Goal: Transaction & Acquisition: Subscribe to service/newsletter

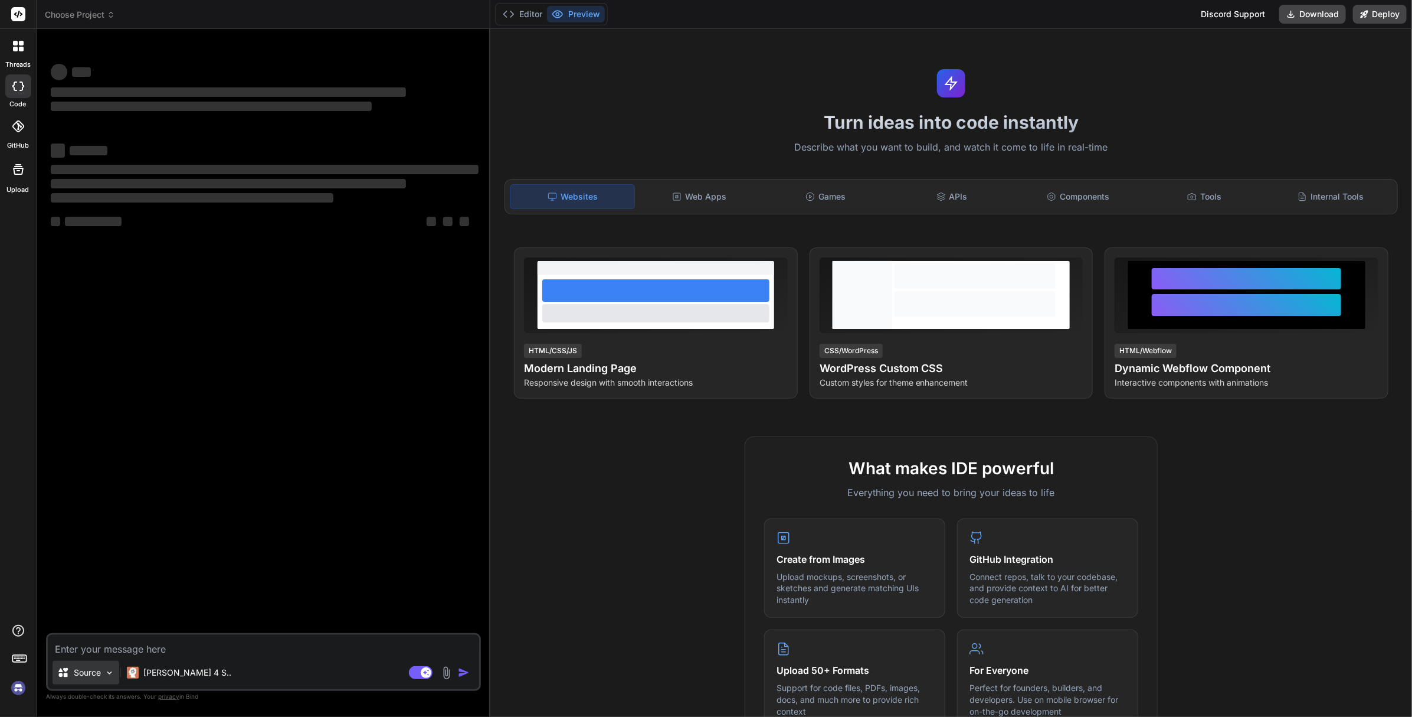
click at [110, 673] on img at bounding box center [109, 673] width 10 height 10
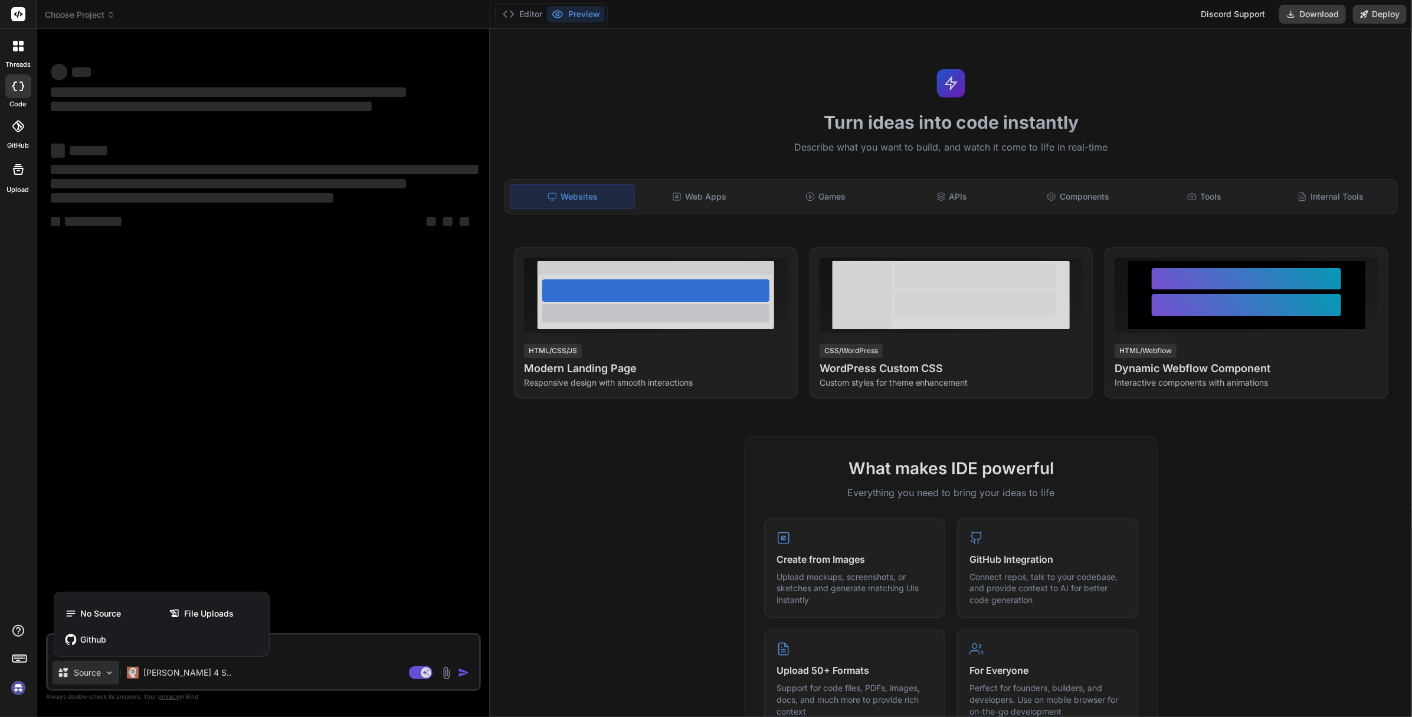
click at [149, 582] on div at bounding box center [706, 358] width 1412 height 717
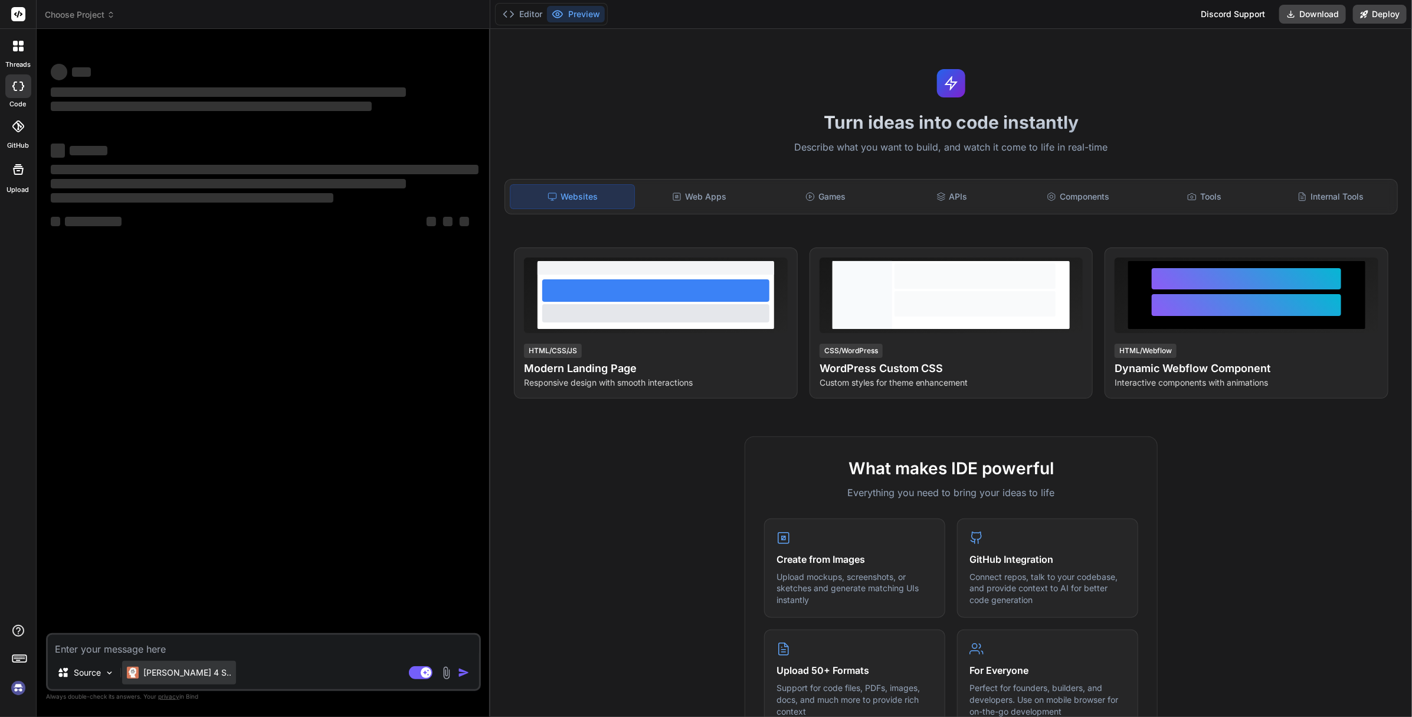
click at [194, 673] on div "Claude 4 S.." at bounding box center [179, 672] width 114 height 24
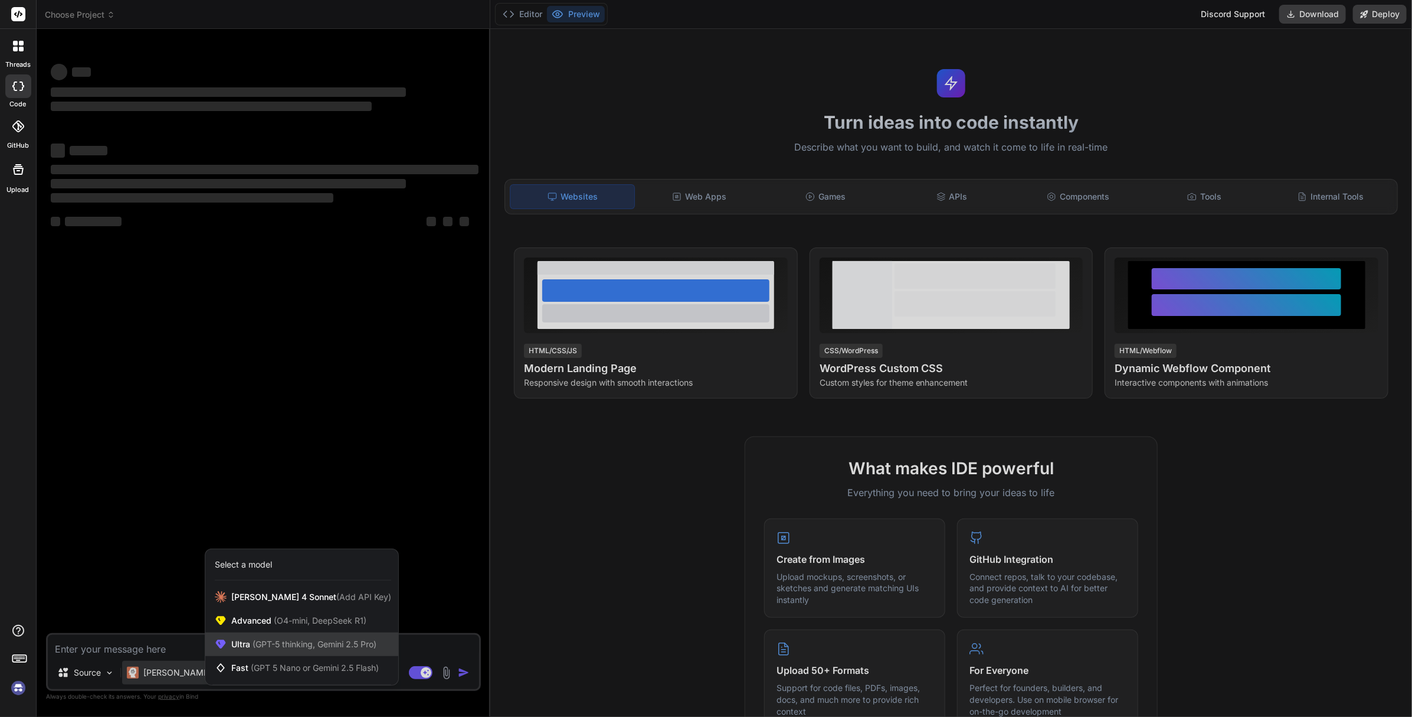
click at [238, 649] on span "Ultra (GPT-5 thinking, Gemini 2.5 Pro)" at bounding box center [303, 644] width 145 height 12
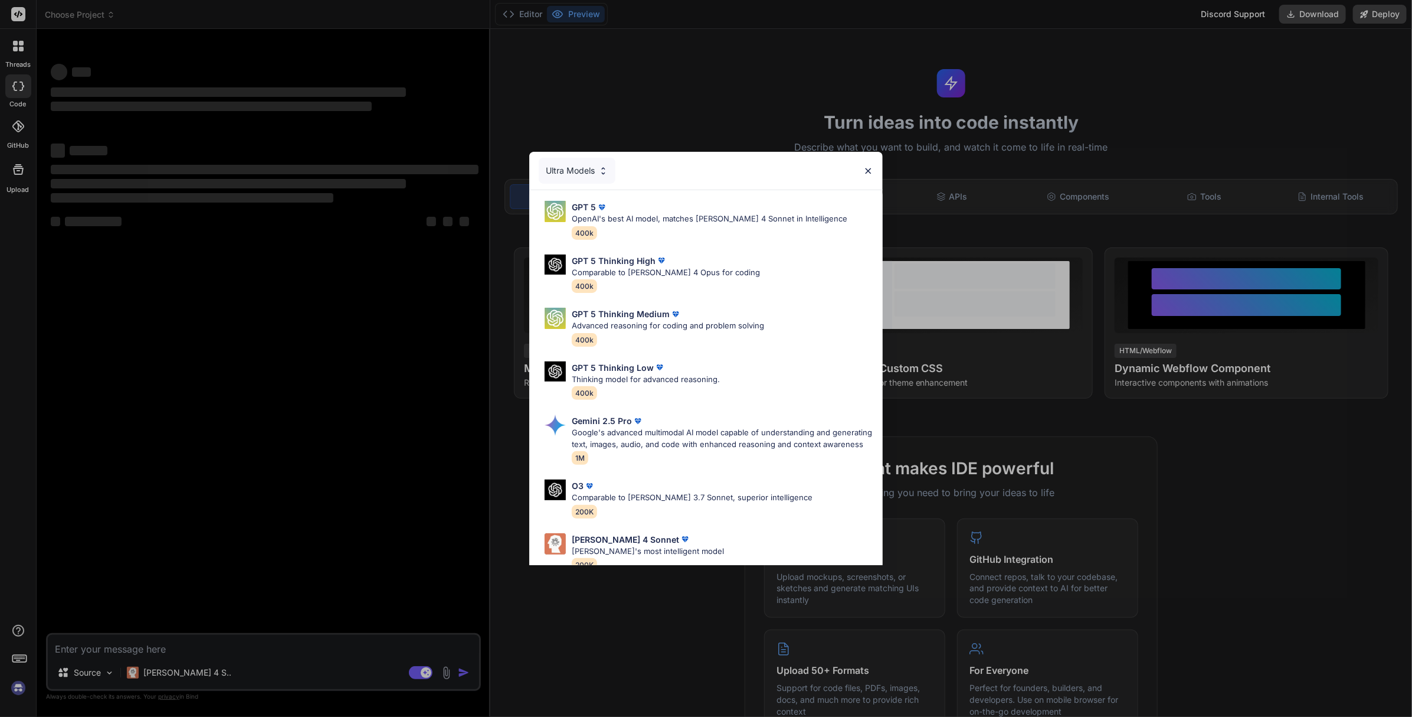
click at [868, 168] on img at bounding box center [868, 171] width 10 height 10
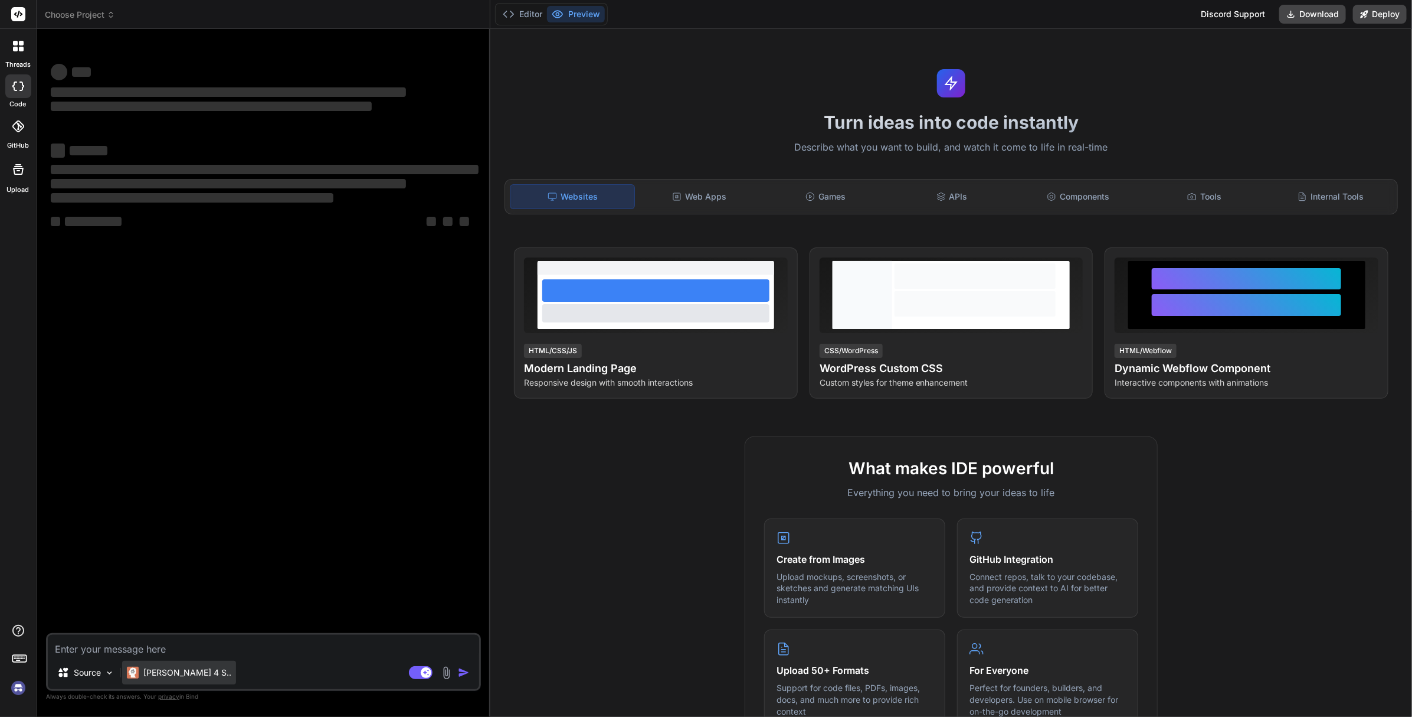
click at [178, 675] on p "Claude 4 S.." at bounding box center [187, 672] width 88 height 12
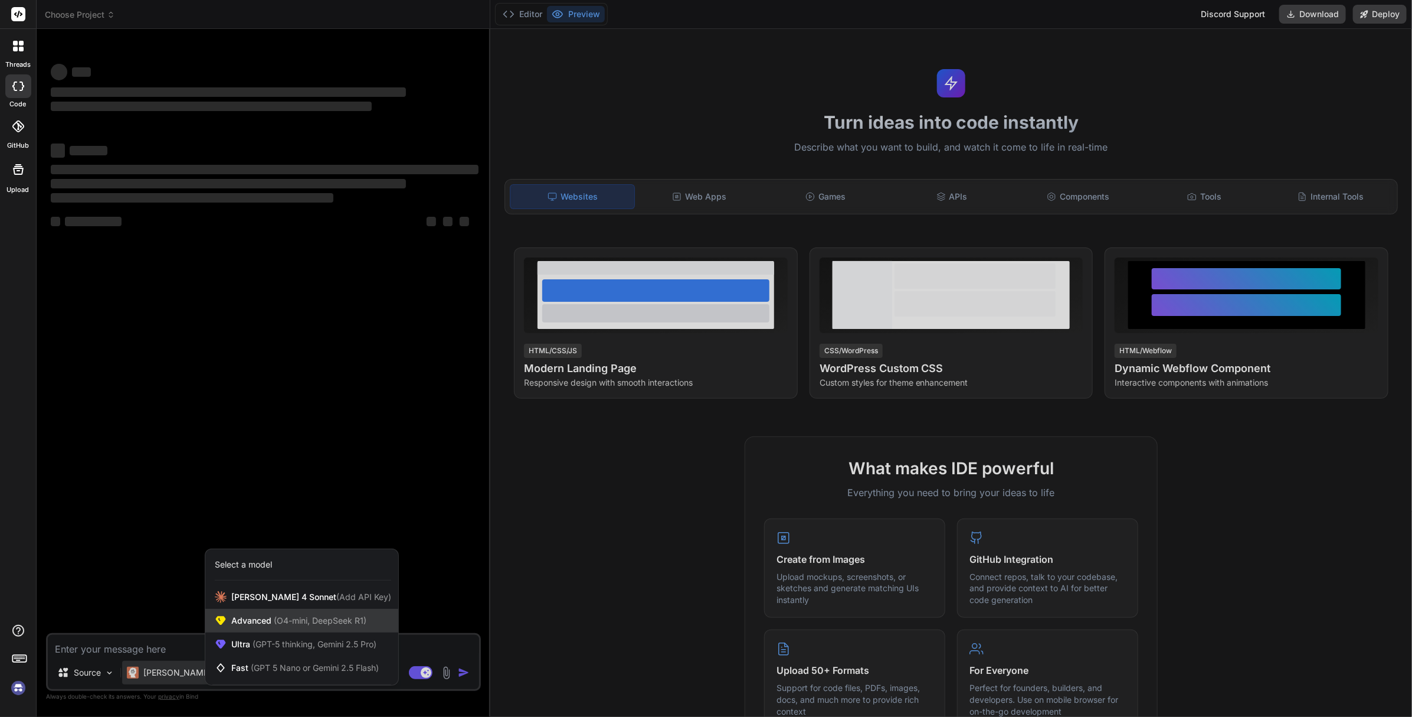
click at [256, 626] on span "Advanced (O4-mini, DeepSeek R1)" at bounding box center [298, 620] width 135 height 12
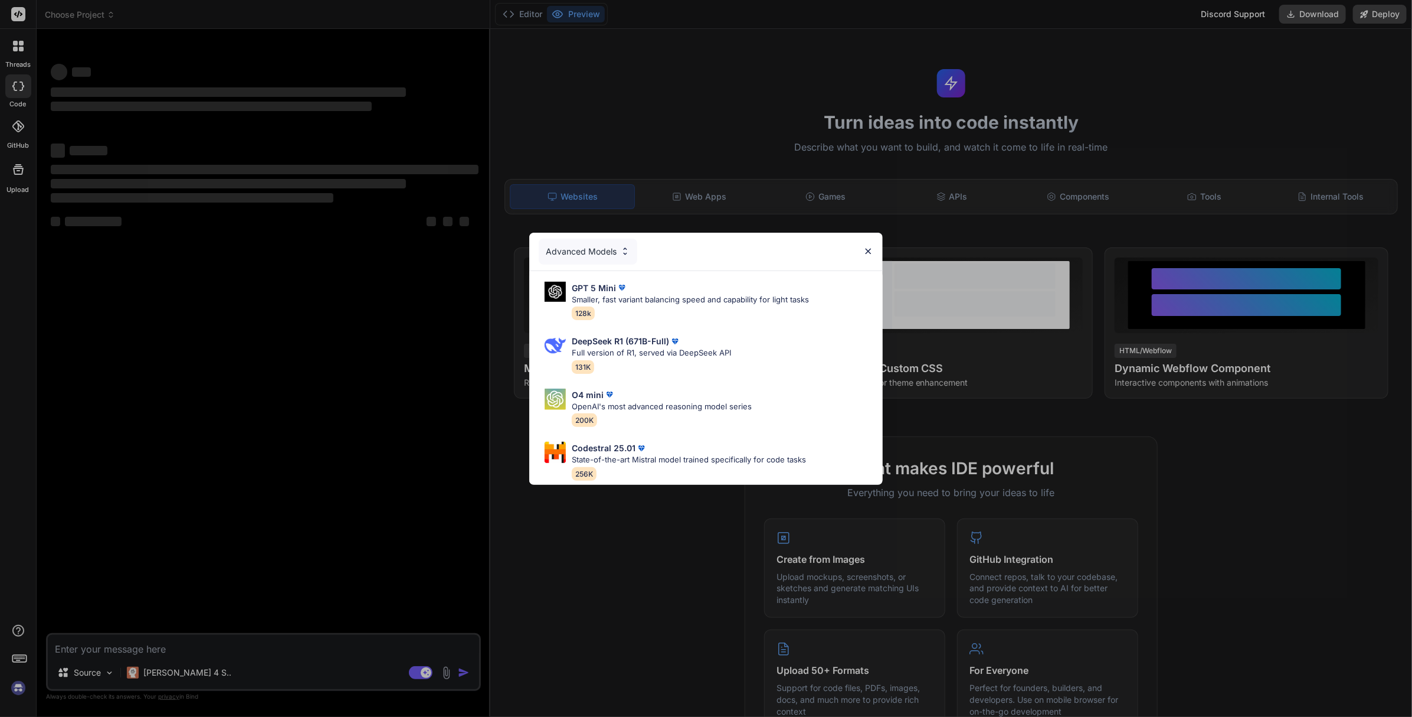
click at [873, 247] on img at bounding box center [868, 251] width 10 height 10
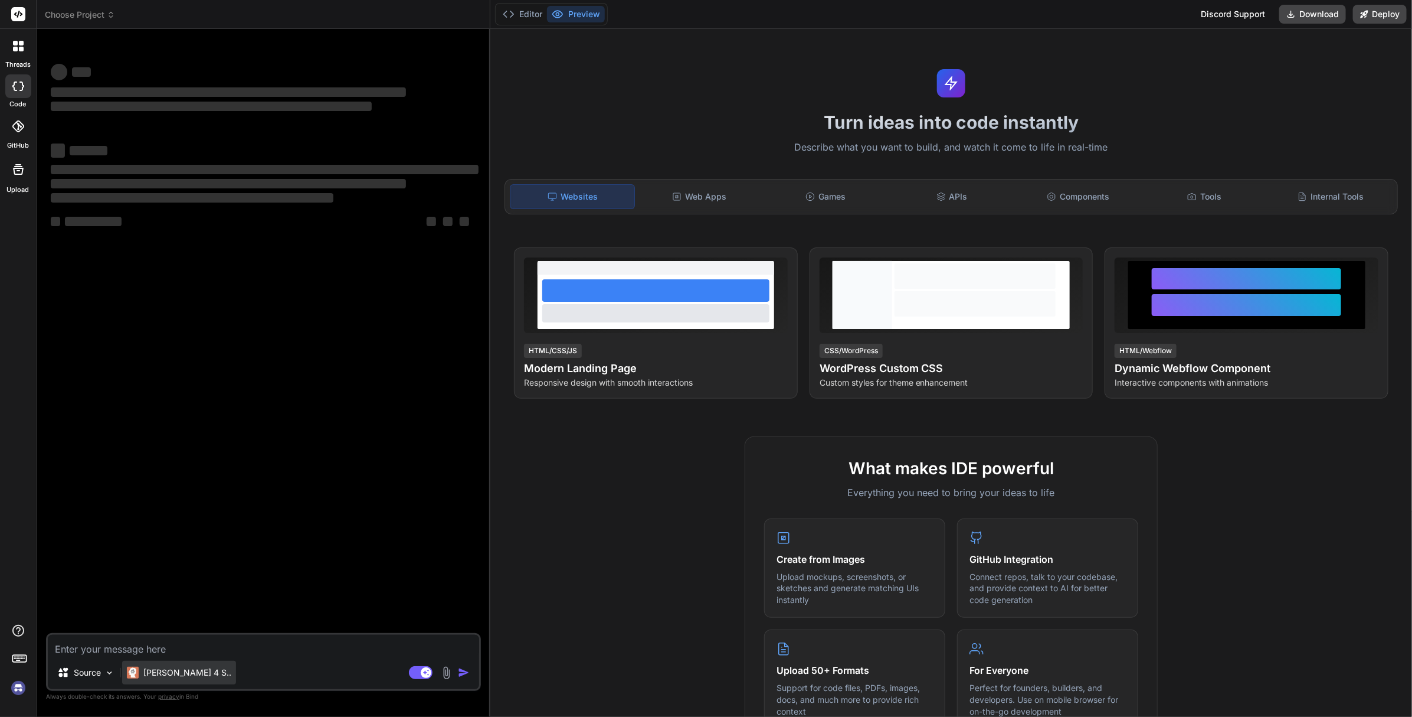
click at [190, 674] on p "Claude 4 S.." at bounding box center [187, 672] width 88 height 12
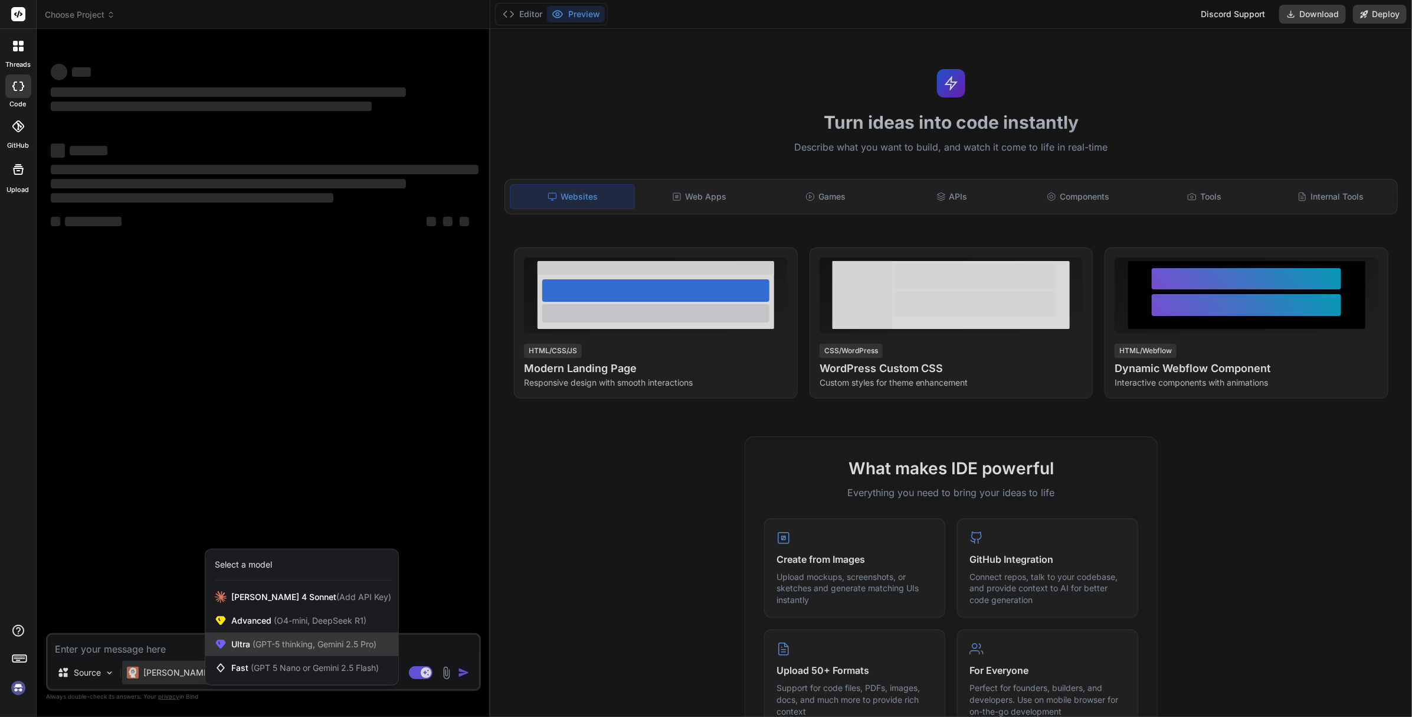
click at [245, 634] on div "Ultra (GPT-5 thinking, Gemini 2.5 Pro)" at bounding box center [301, 644] width 193 height 24
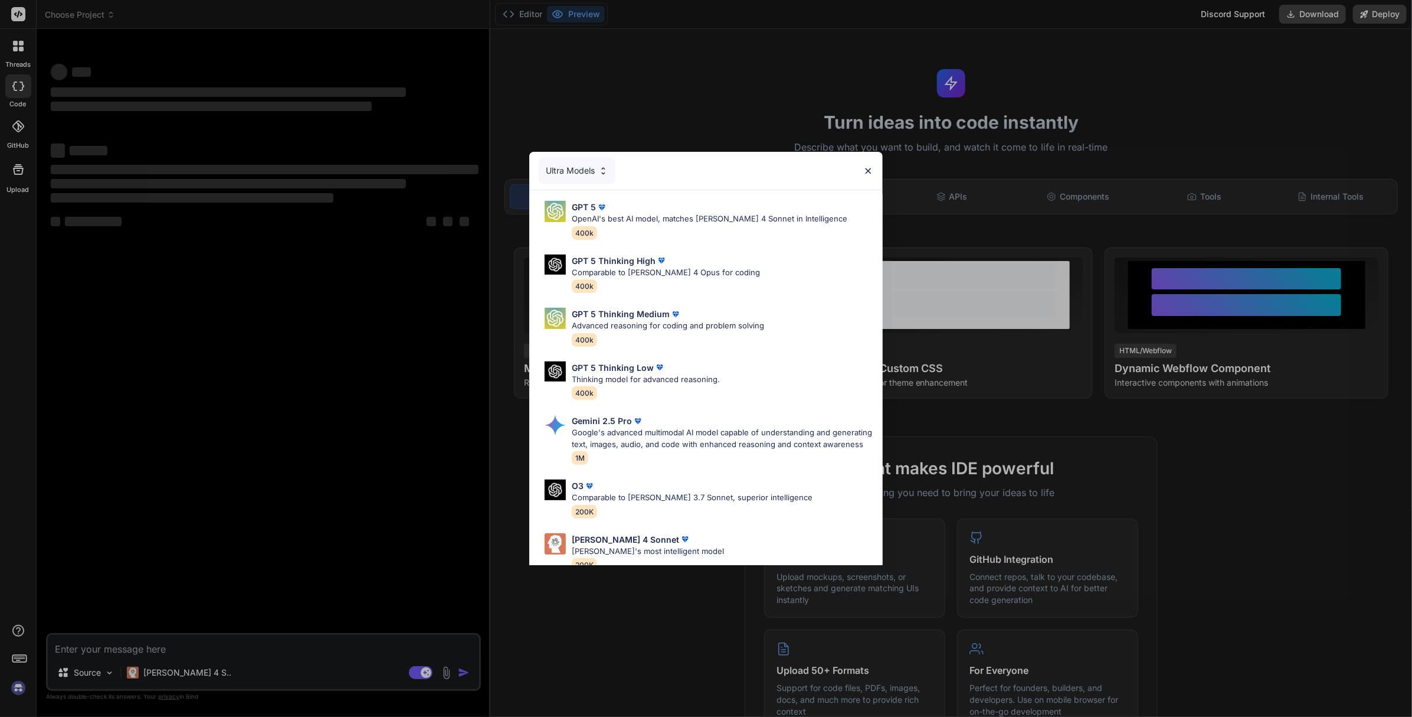
click at [879, 166] on div "Ultra Models" at bounding box center [705, 171] width 353 height 38
click at [867, 175] on img at bounding box center [868, 171] width 10 height 10
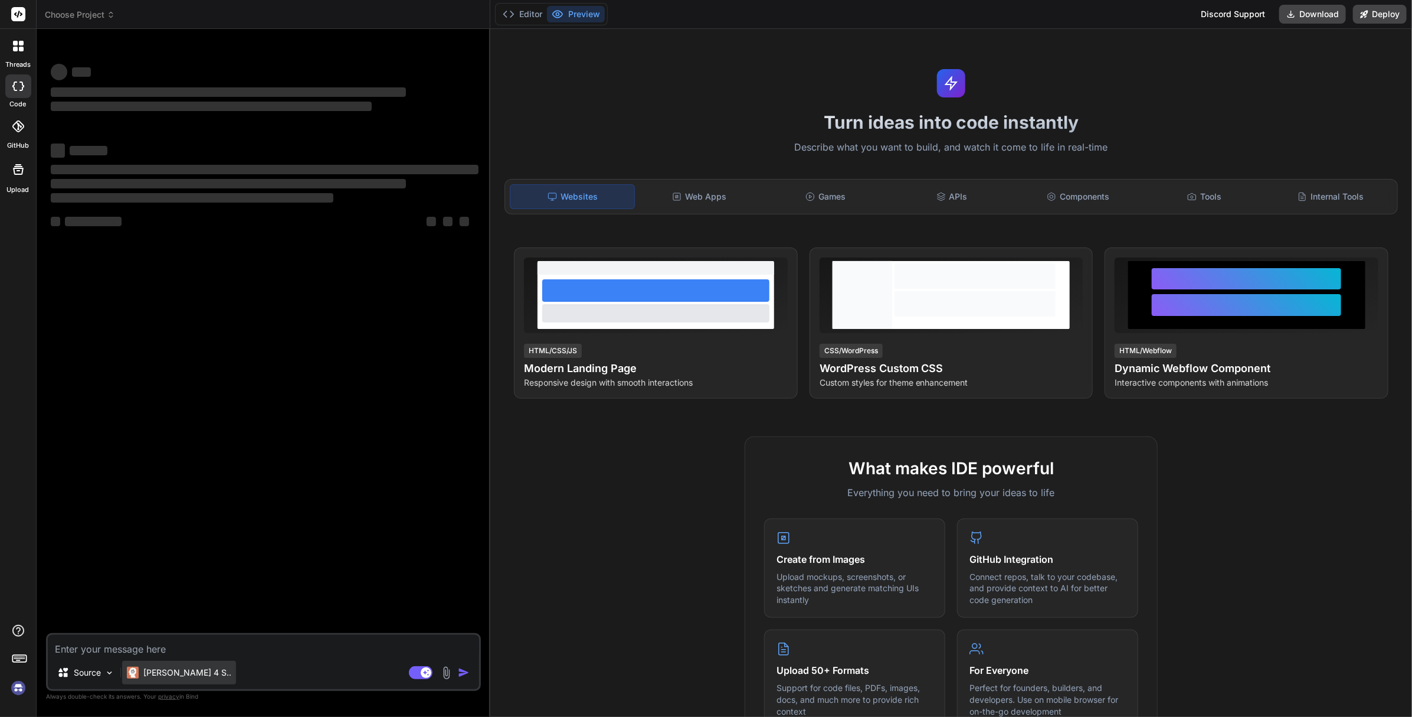
click at [174, 667] on p "Claude 4 S.." at bounding box center [187, 672] width 88 height 12
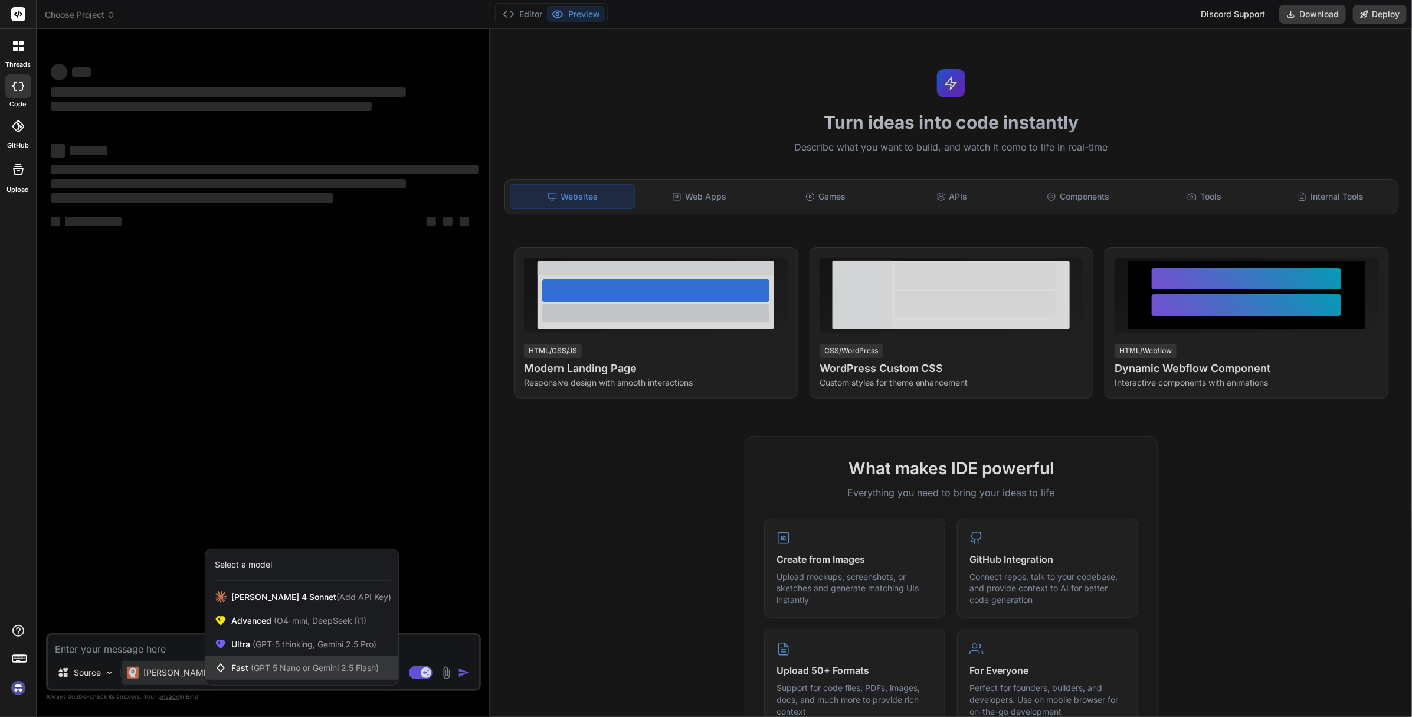
click at [261, 659] on div "Fast (GPT 5 Nano or Gemini 2.5 Flash)" at bounding box center [301, 668] width 193 height 24
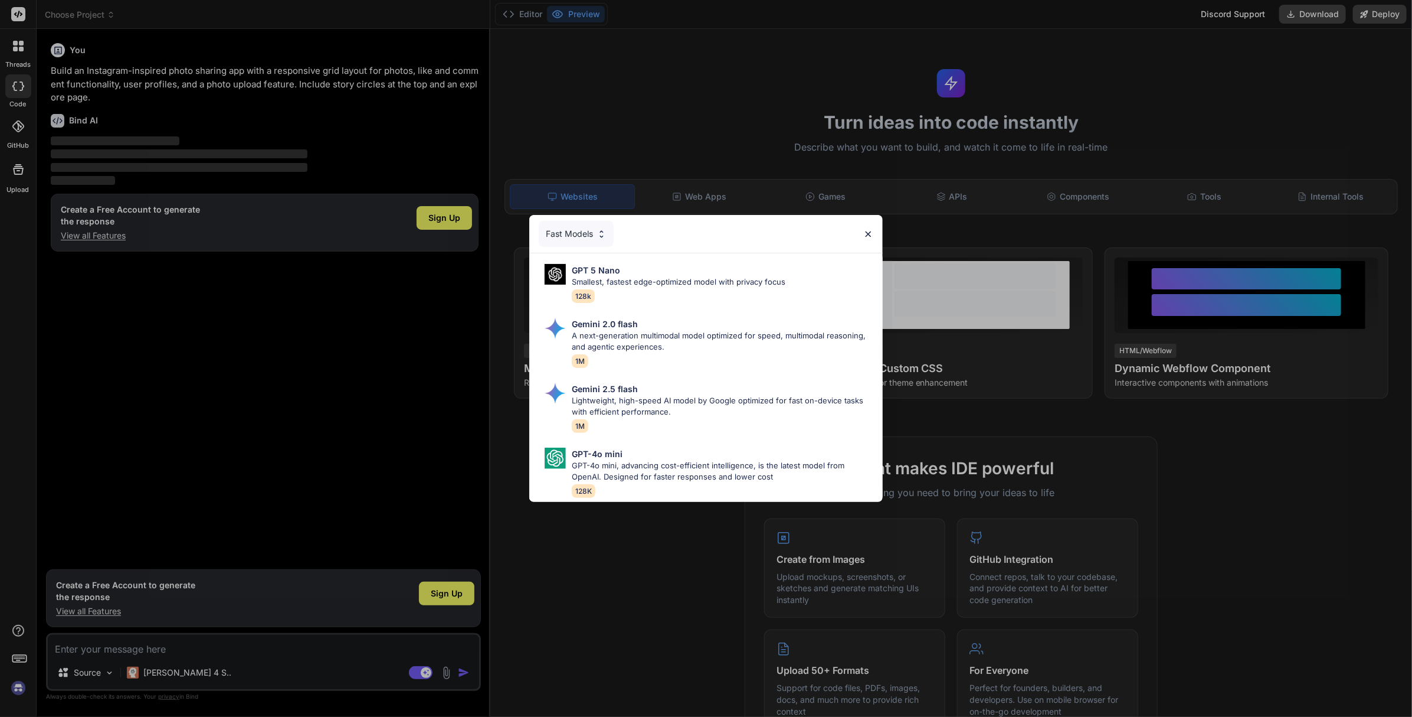
click at [863, 229] on img at bounding box center [868, 234] width 10 height 10
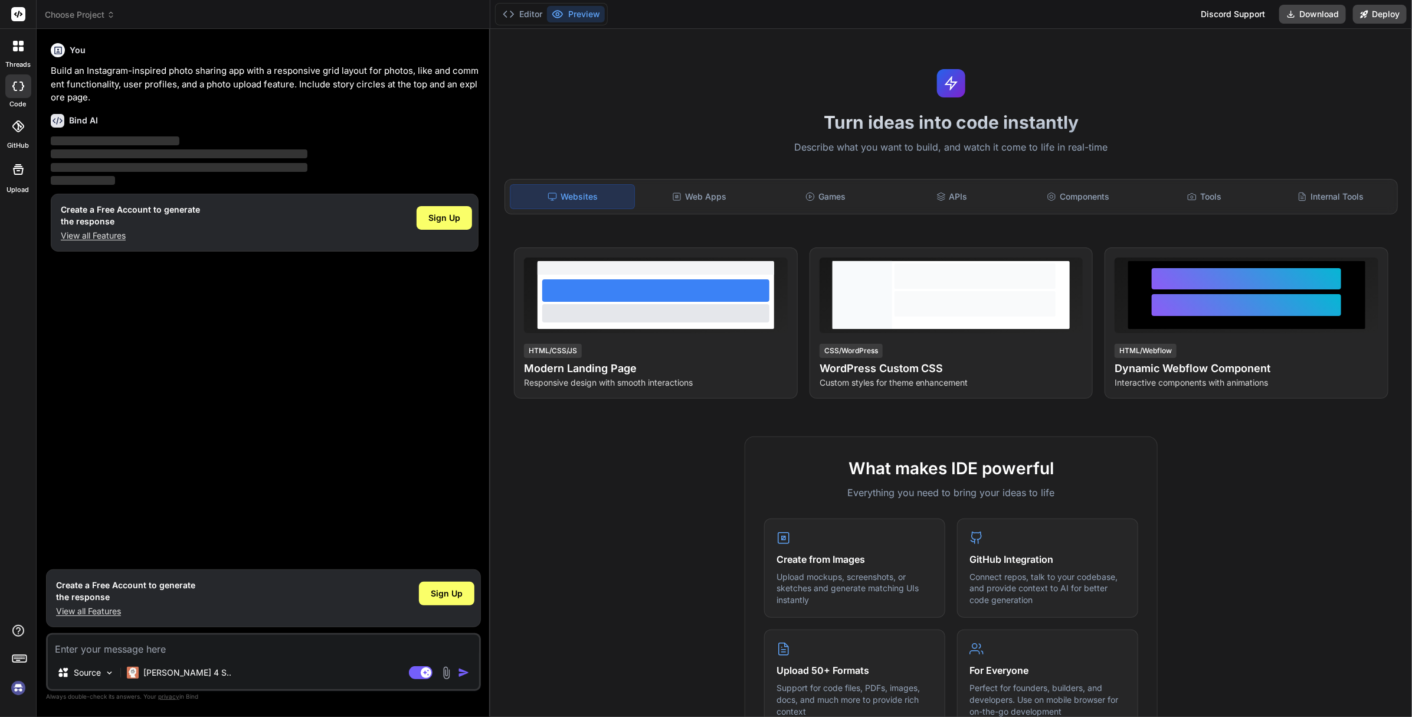
click at [21, 55] on div at bounding box center [18, 46] width 25 height 25
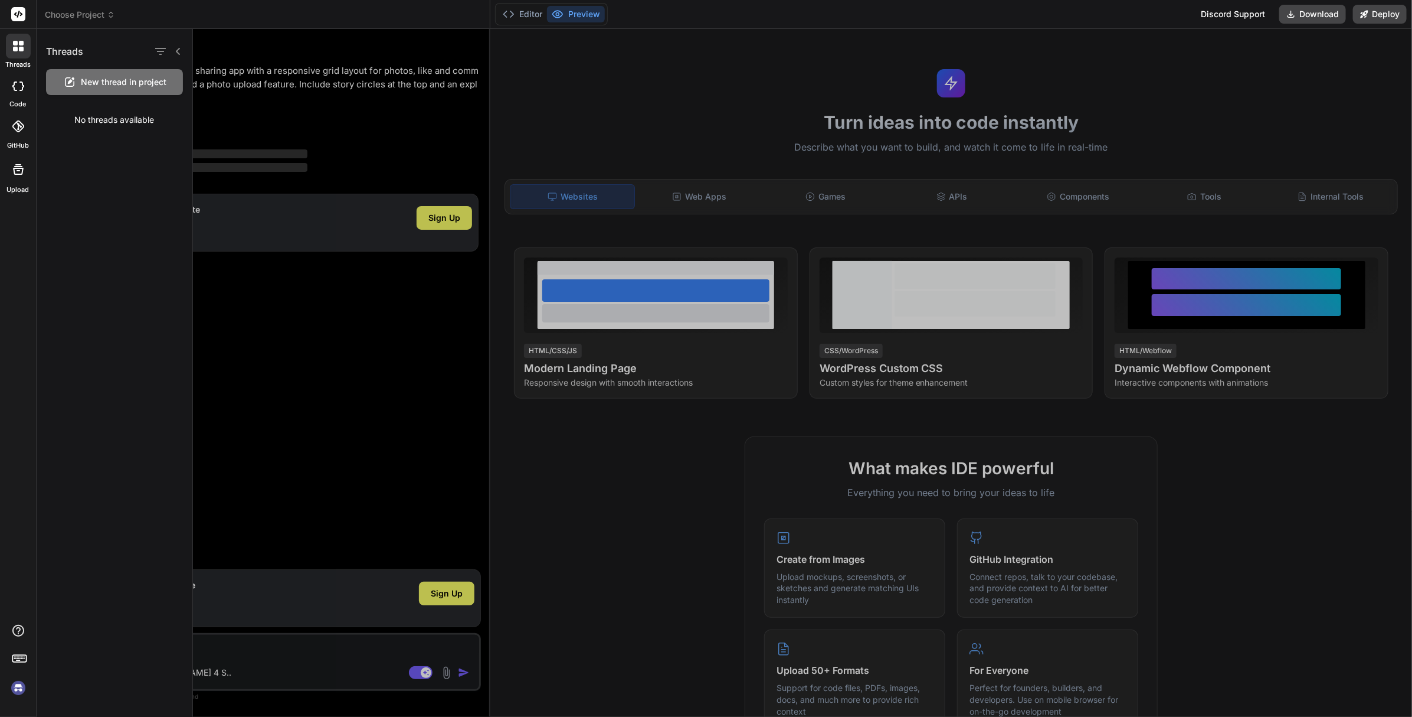
click at [25, 86] on div at bounding box center [18, 86] width 26 height 24
type textarea "x"
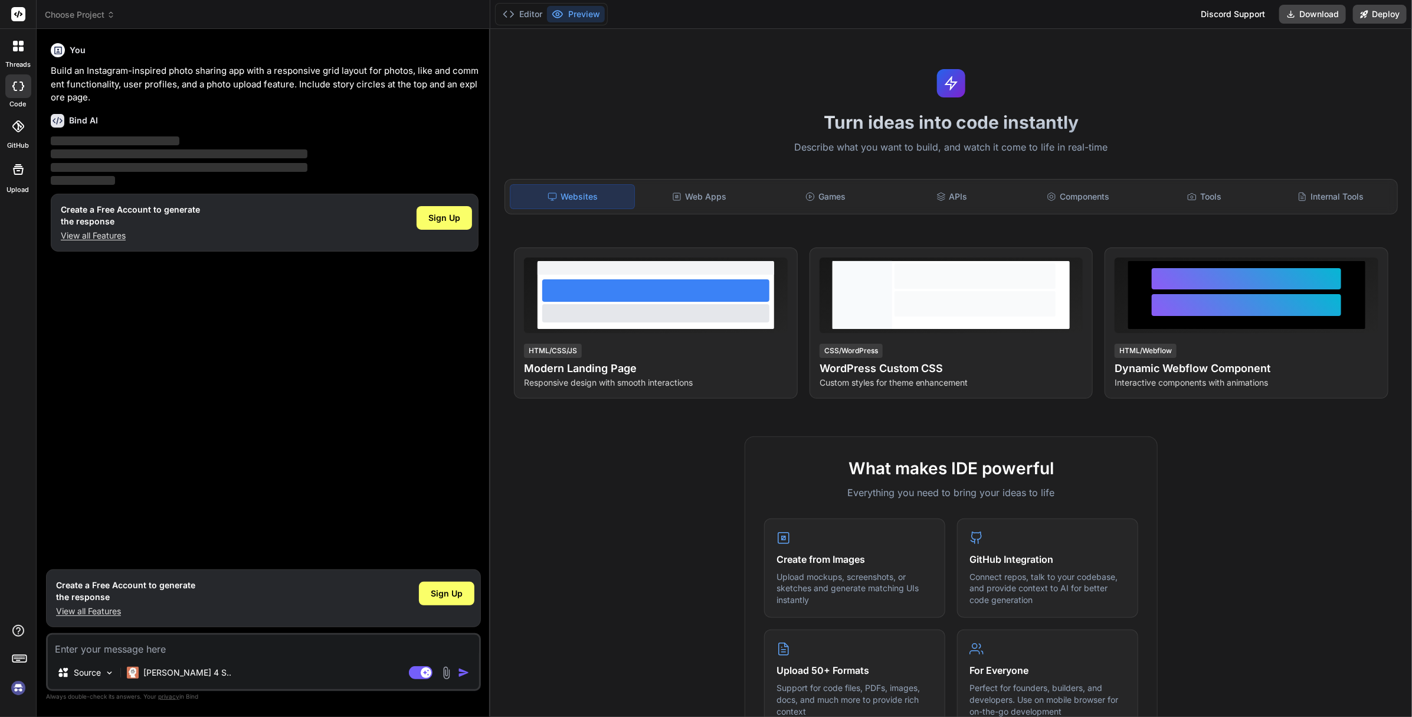
click at [17, 124] on icon at bounding box center [18, 126] width 12 height 12
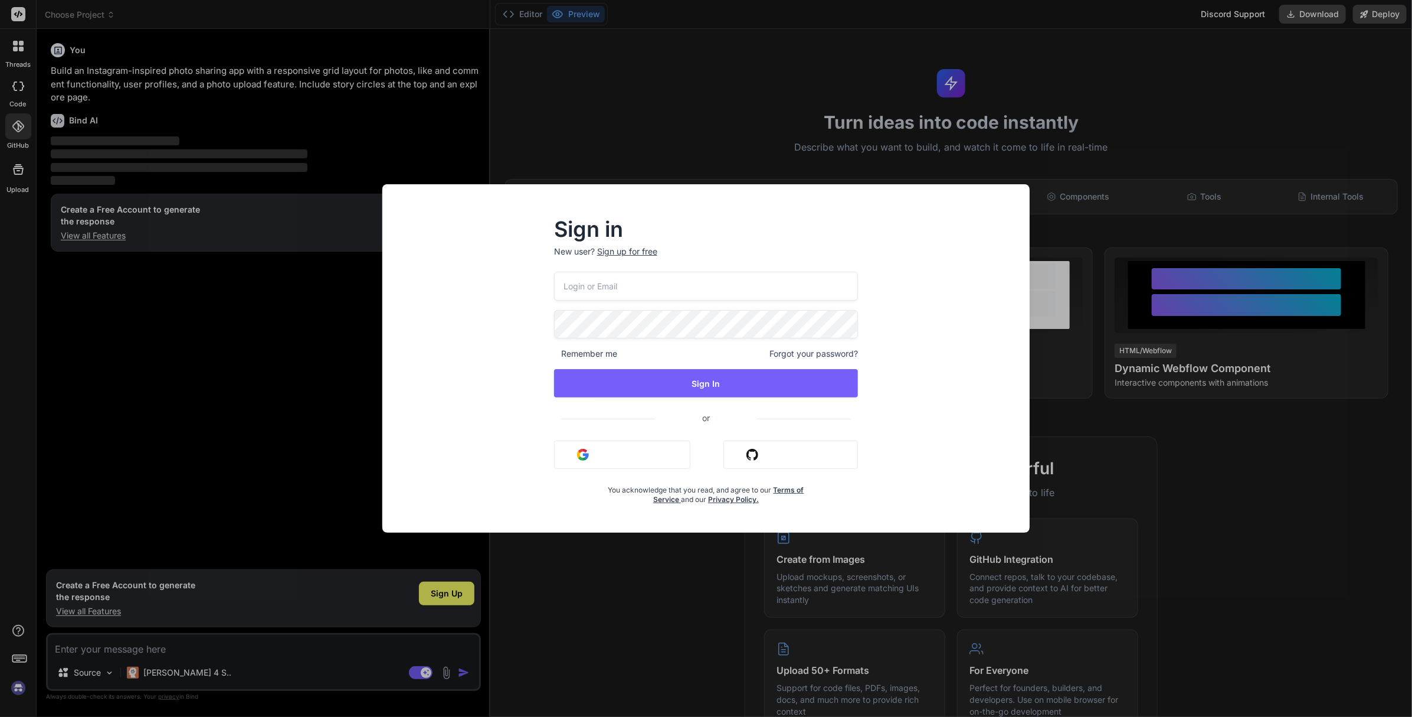
click at [16, 183] on div "Sign in New user? Sign up for free Remember me Forgot your password? Sign In or…" at bounding box center [706, 358] width 1412 height 717
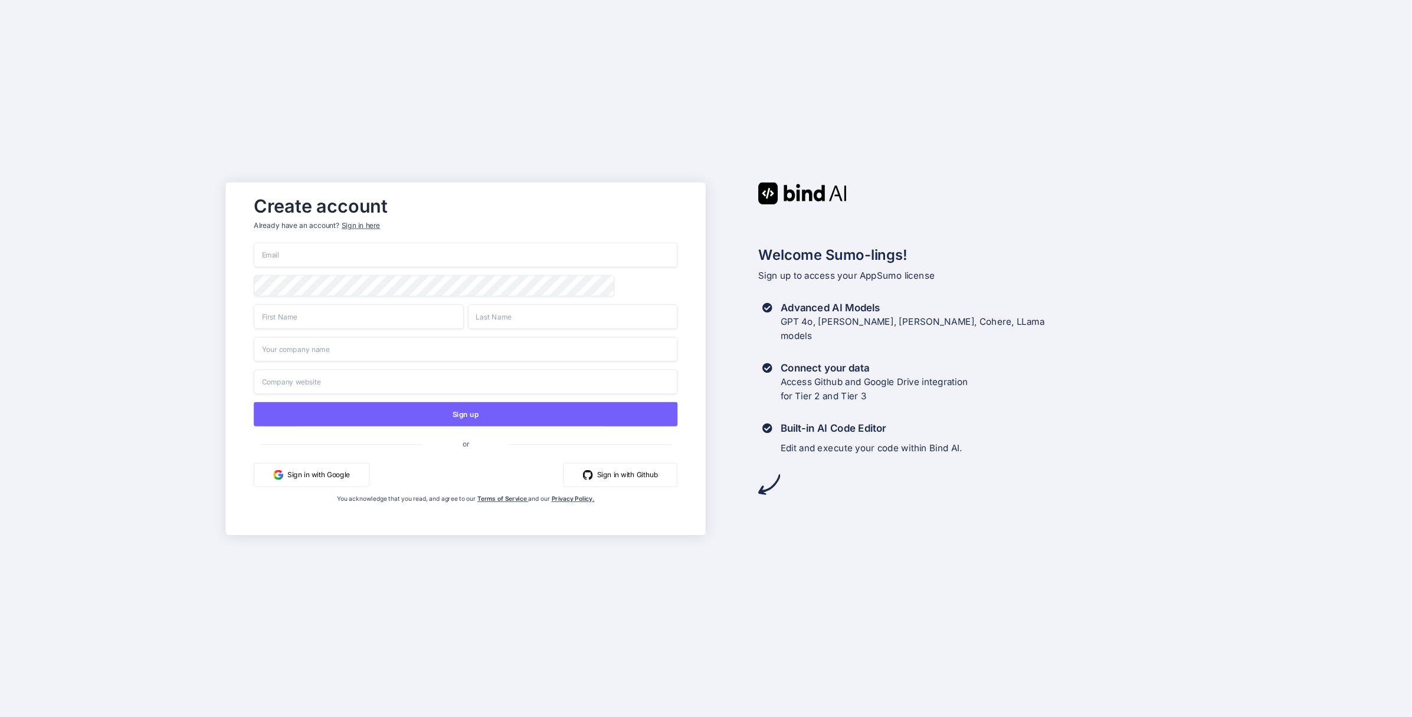
click at [303, 252] on input "email" at bounding box center [466, 254] width 424 height 25
type input "[EMAIL_ADDRESS][DOMAIN_NAME]"
click at [329, 320] on input "text" at bounding box center [359, 316] width 210 height 25
type input "t"
type input "T"
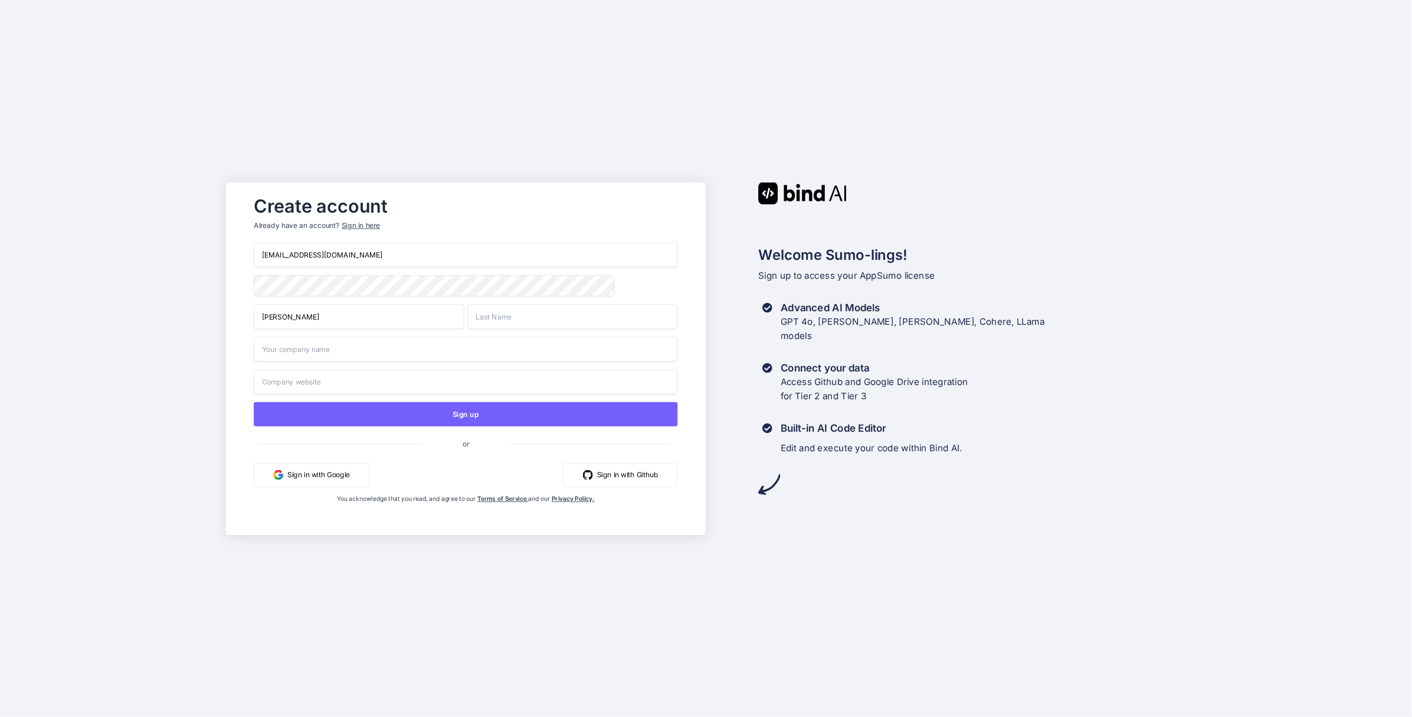
type input "[PERSON_NAME]"
type input "P"
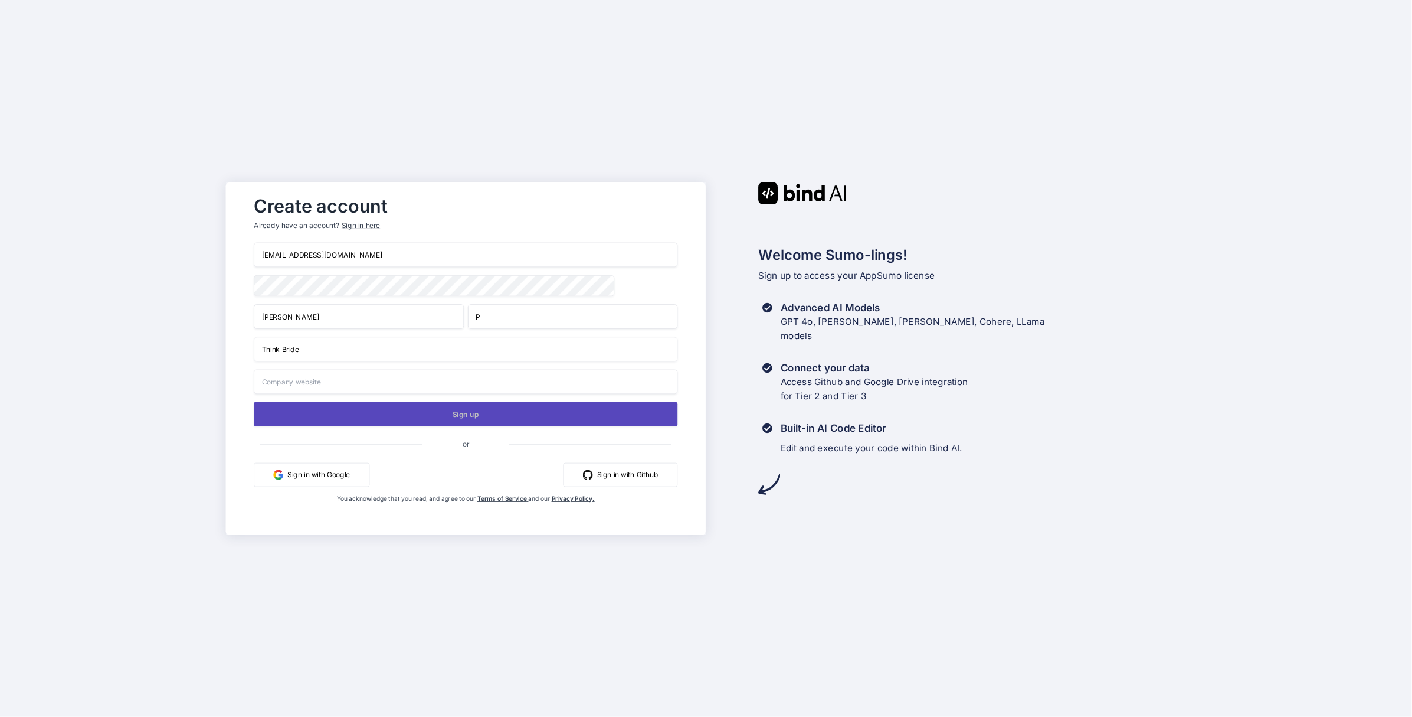
type input "Think Bride"
click at [408, 416] on button "Sign up" at bounding box center [466, 413] width 424 height 24
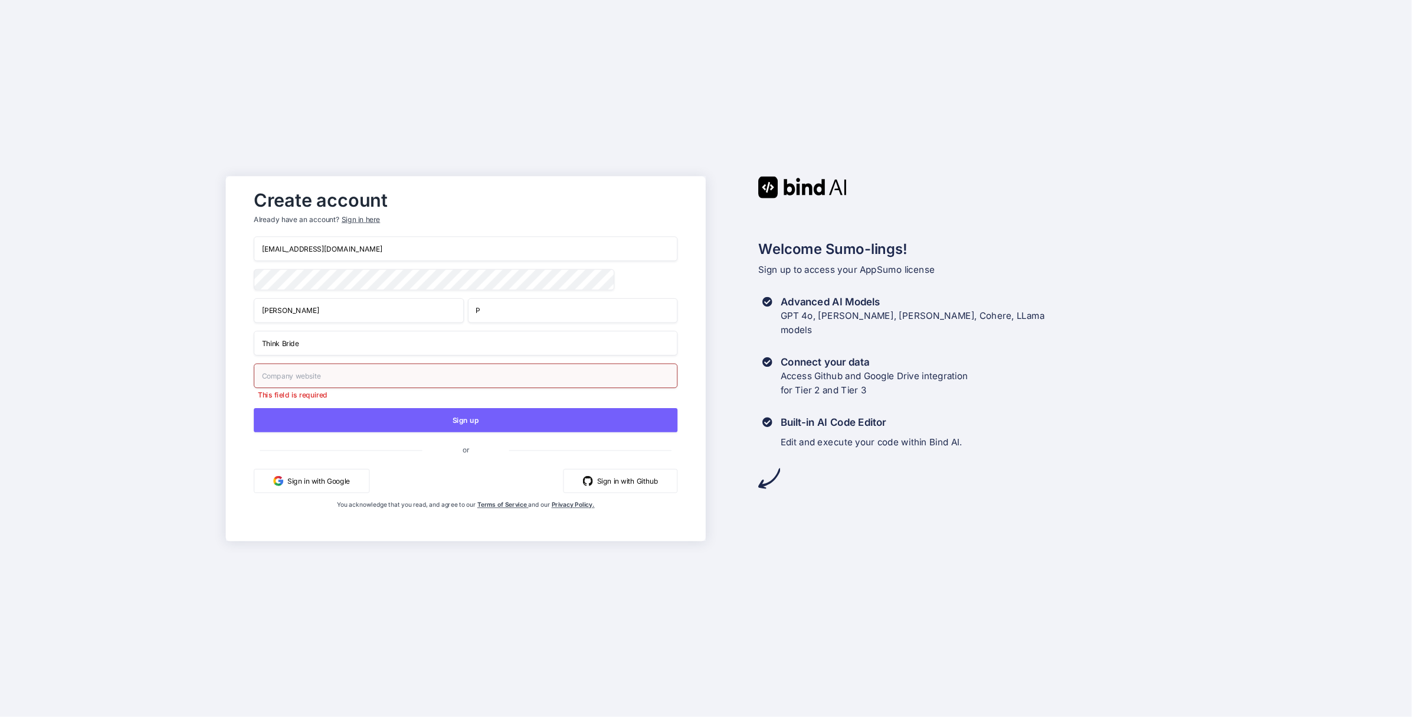
click at [396, 385] on input "text" at bounding box center [466, 375] width 424 height 25
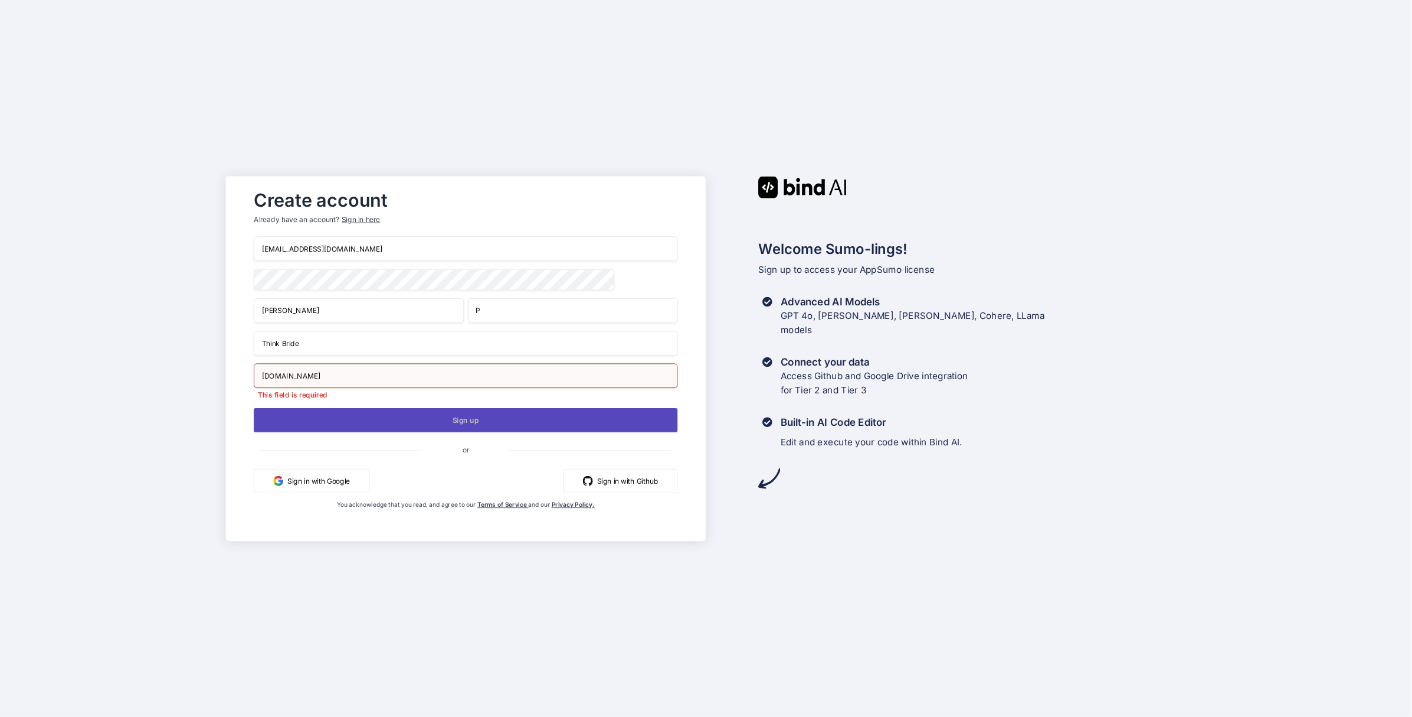
type input "[DOMAIN_NAME]"
click at [443, 418] on button "Sign up" at bounding box center [466, 420] width 424 height 24
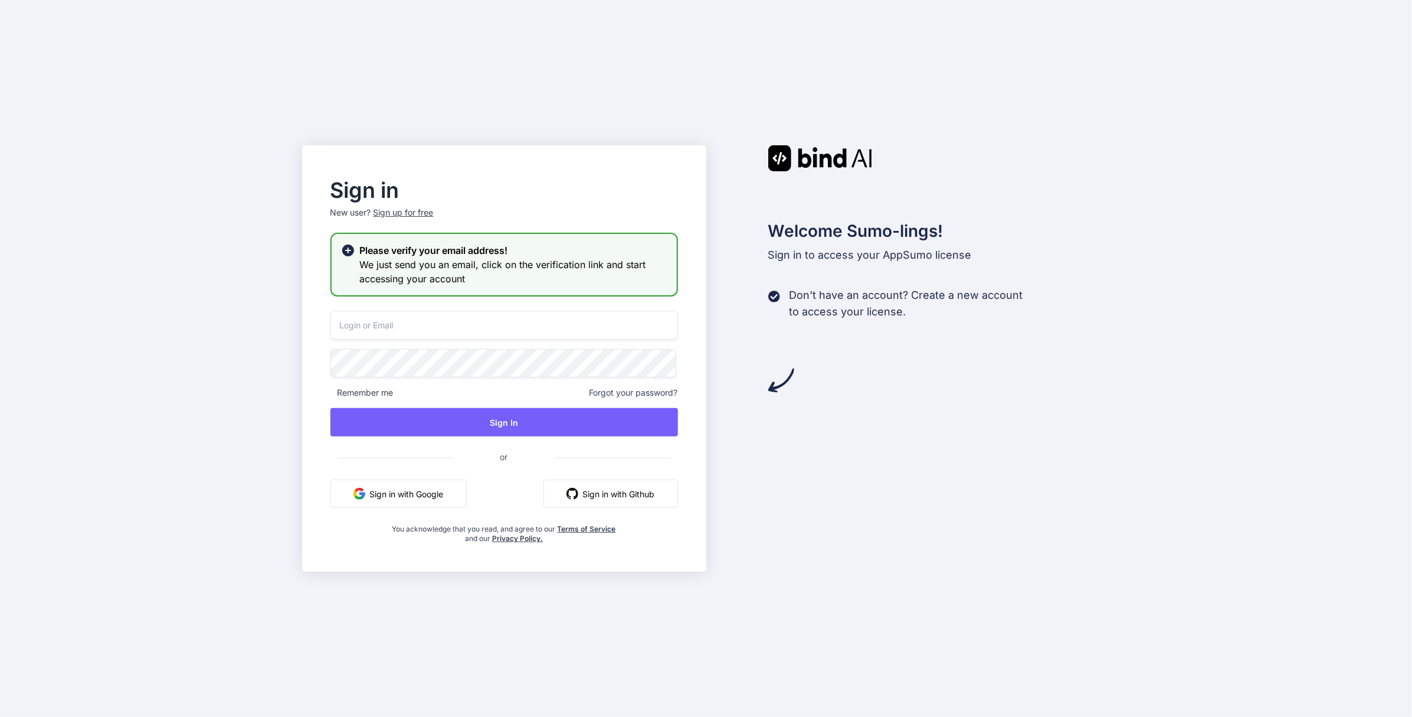
type input "[EMAIL_ADDRESS][DOMAIN_NAME]"
click at [1154, 227] on div "Sign in New user? Sign up for free Please verify your email address! We just se…" at bounding box center [706, 358] width 1412 height 717
